Goal: Task Accomplishment & Management: Use online tool/utility

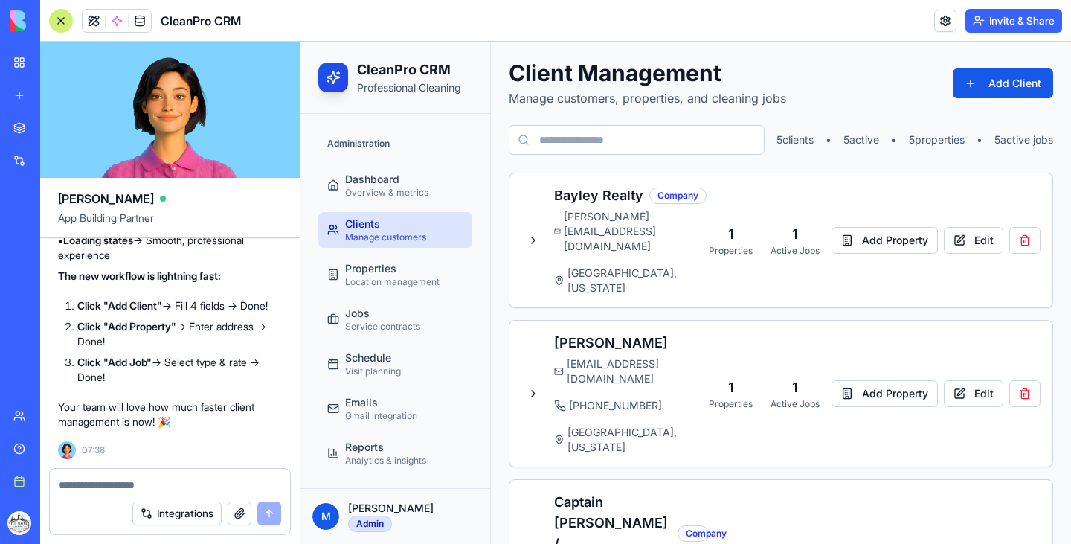
scroll to position [249, 0]
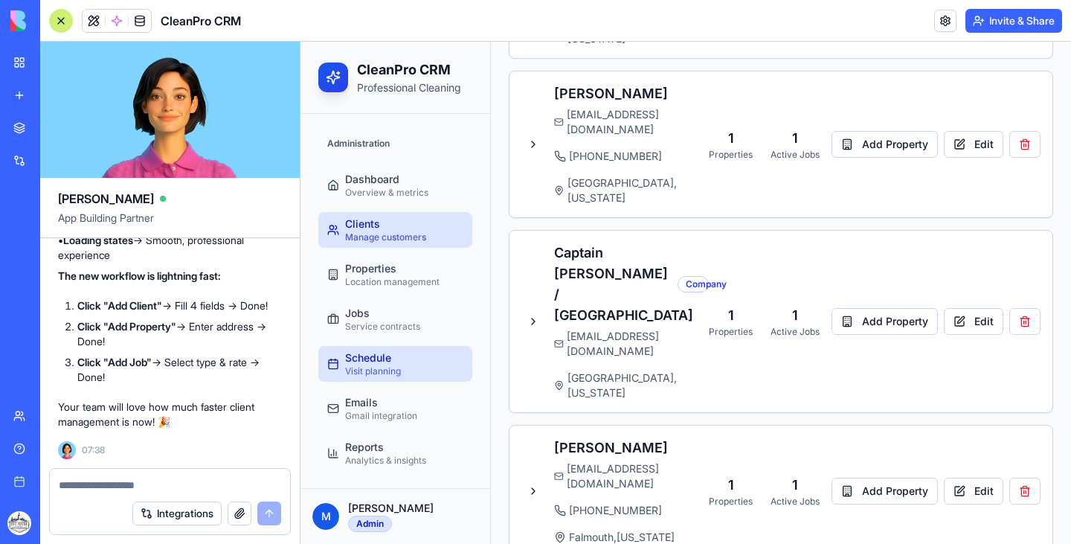
click at [381, 351] on div "Schedule" at bounding box center [373, 357] width 56 height 15
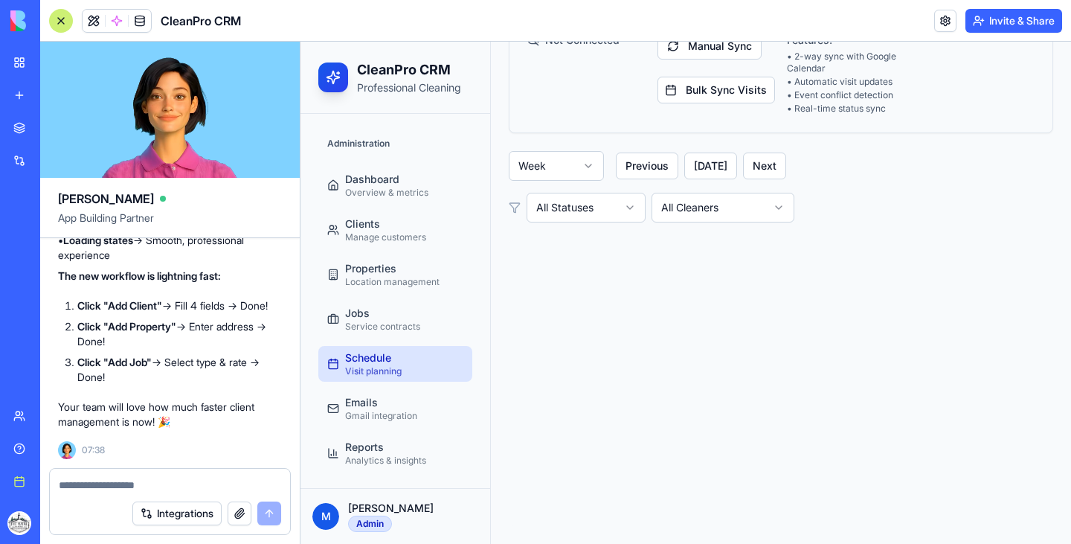
scroll to position [100, 0]
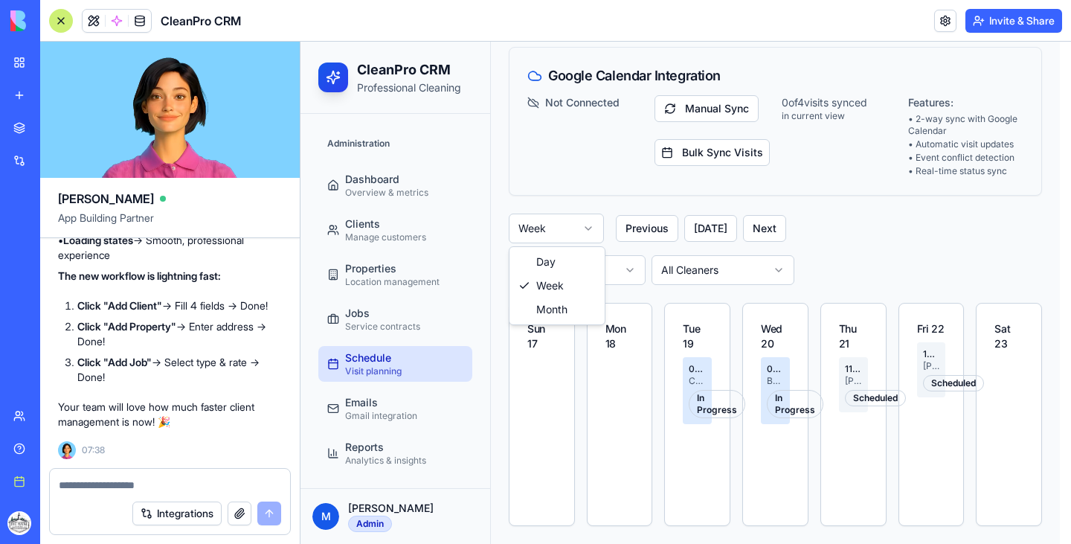
click at [582, 231] on html "CleanPro CRM Professional Cleaning Administration Dashboard Overview & metrics …" at bounding box center [686, 242] width 771 height 603
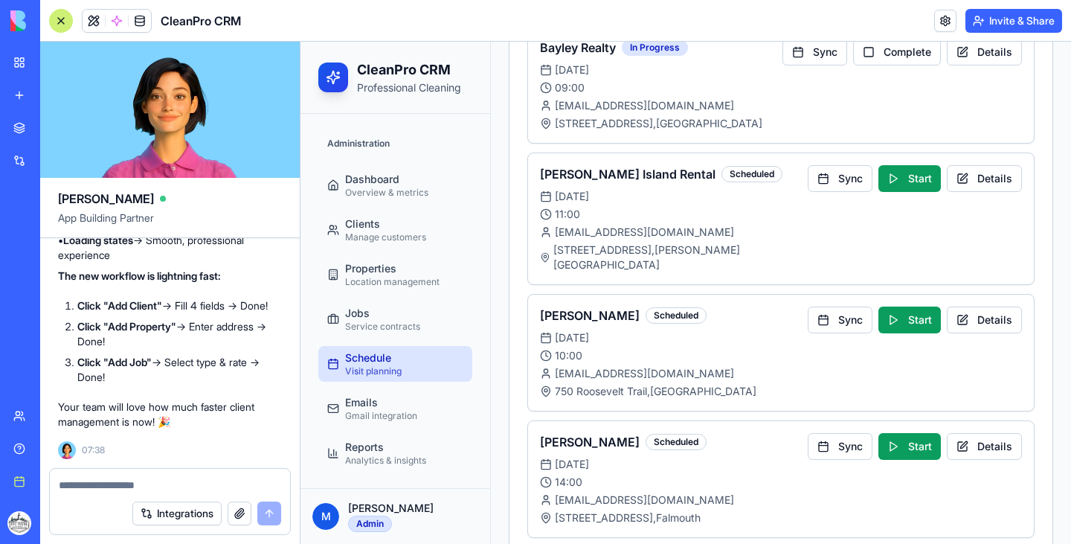
scroll to position [606, 0]
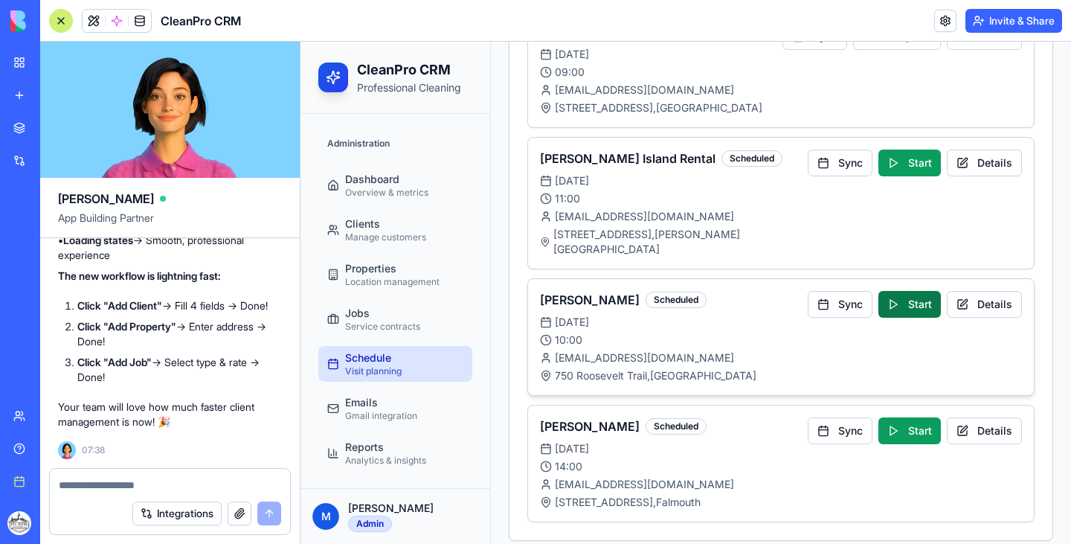
click at [896, 291] on button "Start" at bounding box center [910, 304] width 62 height 27
click at [810, 291] on button "Sync" at bounding box center [815, 304] width 65 height 27
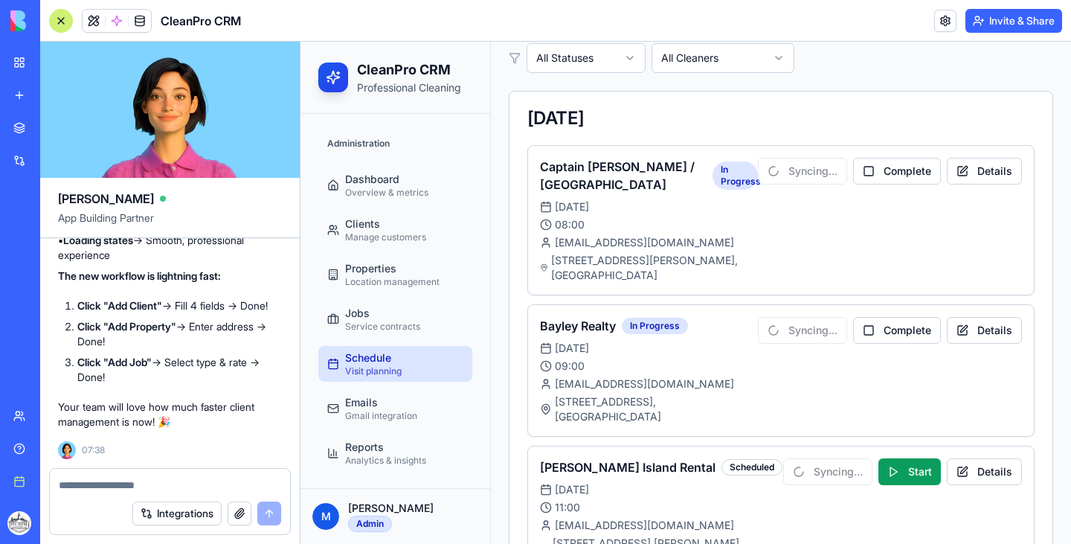
scroll to position [298, 0]
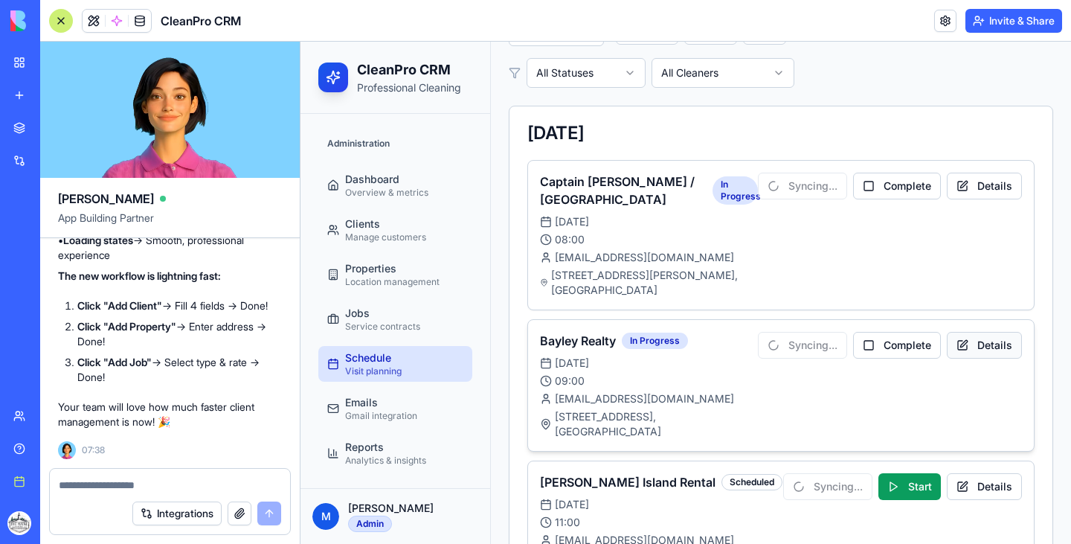
click at [952, 333] on button "Details" at bounding box center [984, 345] width 75 height 27
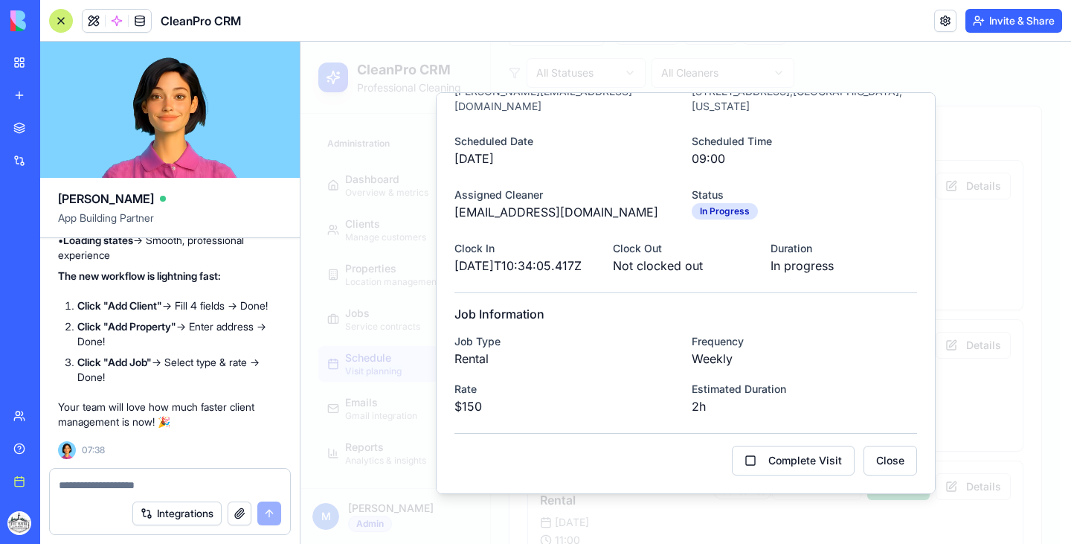
scroll to position [247, 0]
click at [887, 455] on button "Close" at bounding box center [891, 461] width 54 height 30
